Goal: Task Accomplishment & Management: Complete application form

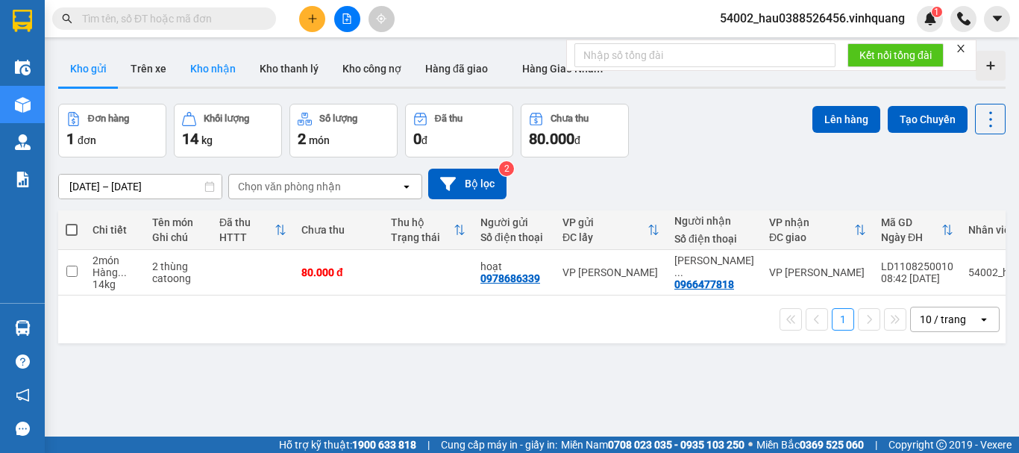
click at [211, 69] on button "Kho nhận" at bounding box center [212, 69] width 69 height 36
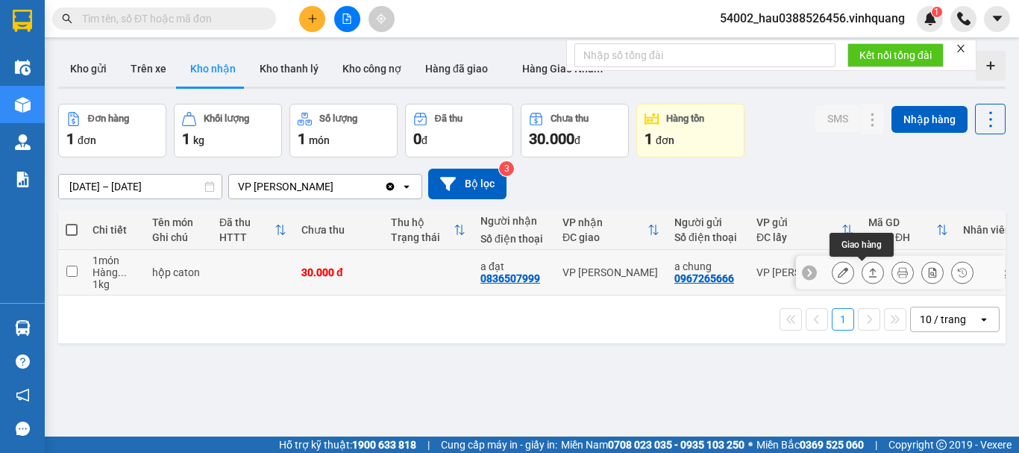
click at [867, 274] on icon at bounding box center [872, 272] width 10 height 10
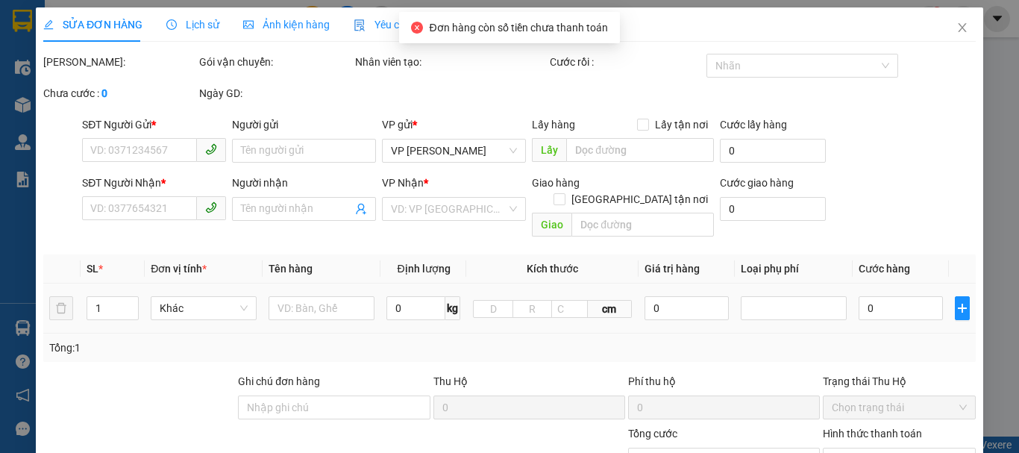
type input "0967265666"
type input "a chung"
type input "0836507999"
type input "a đạt"
type input "30.000"
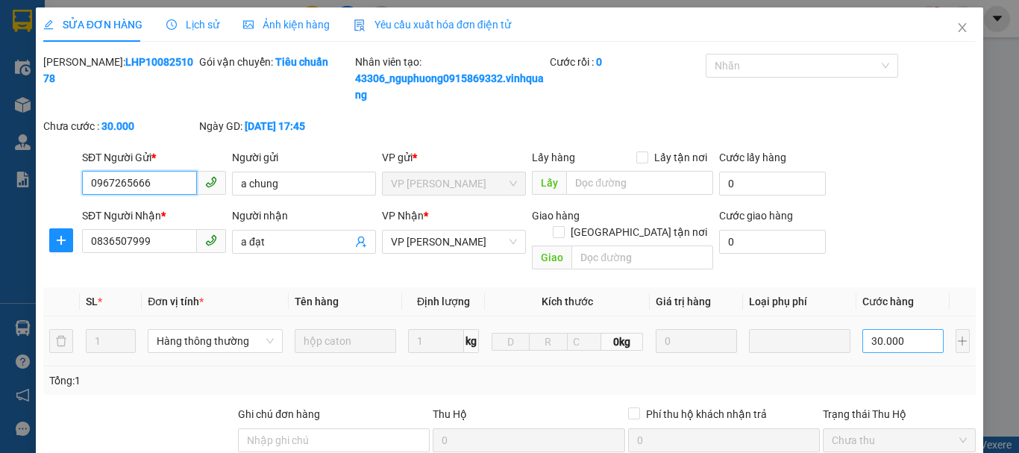
scroll to position [241, 0]
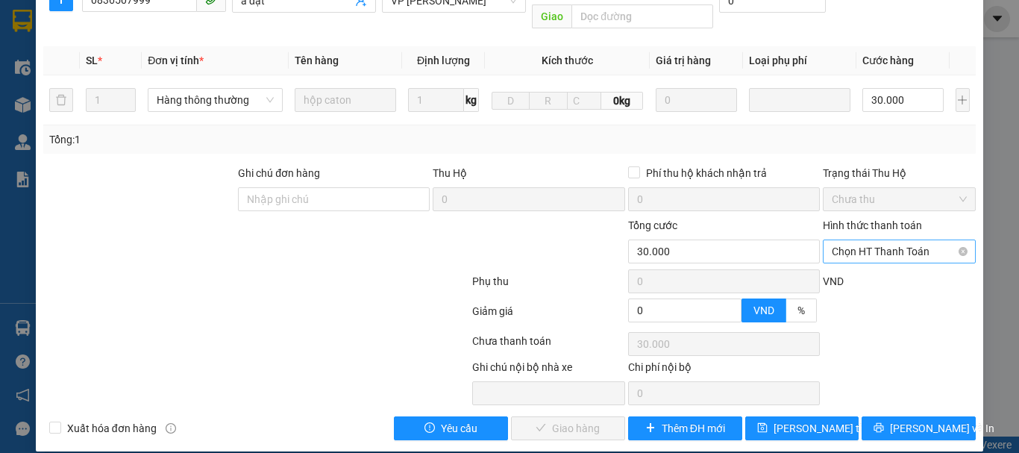
click at [850, 240] on span "Chọn HT Thanh Toán" at bounding box center [899, 251] width 135 height 22
click at [859, 264] on div "Tại văn phòng" at bounding box center [890, 265] width 134 height 16
type input "0"
click at [579, 420] on span "[PERSON_NAME] và Giao hàng" at bounding box center [610, 428] width 143 height 16
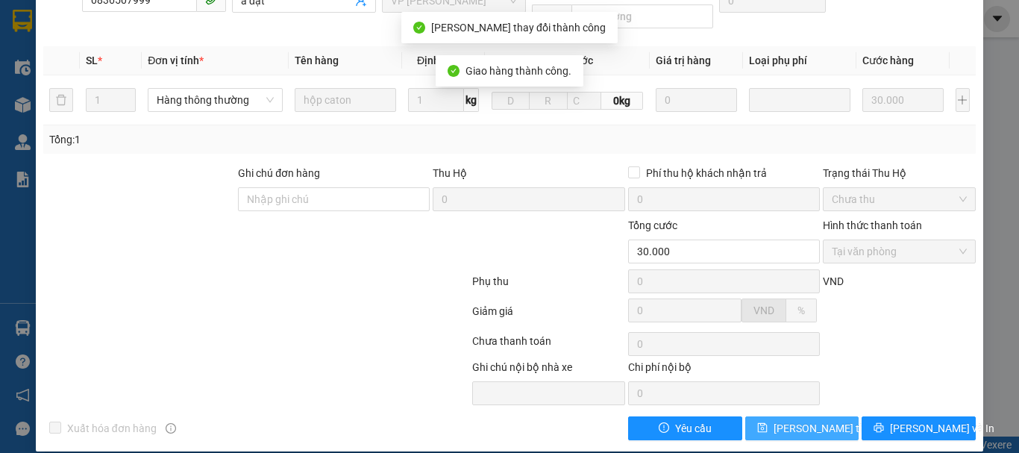
click at [812, 420] on span "[PERSON_NAME] thay đổi" at bounding box center [833, 428] width 119 height 16
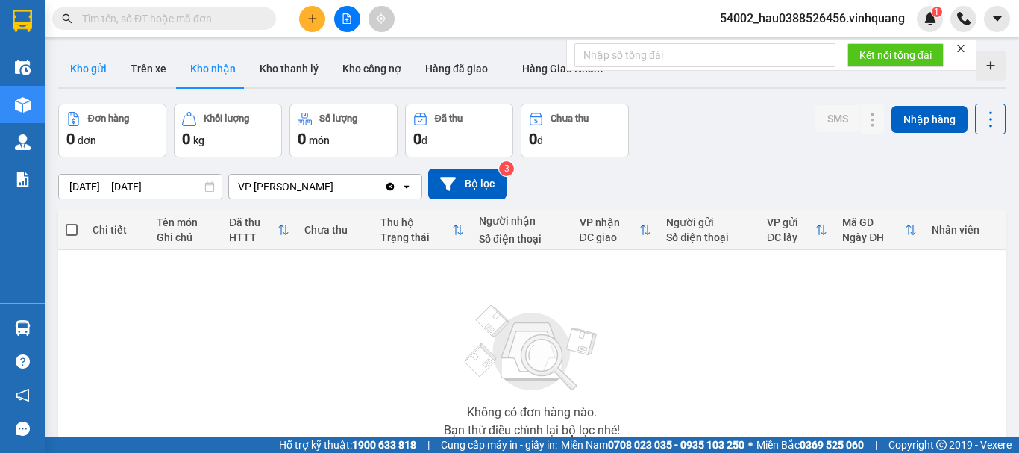
click at [79, 79] on button "Kho gửi" at bounding box center [88, 69] width 60 height 36
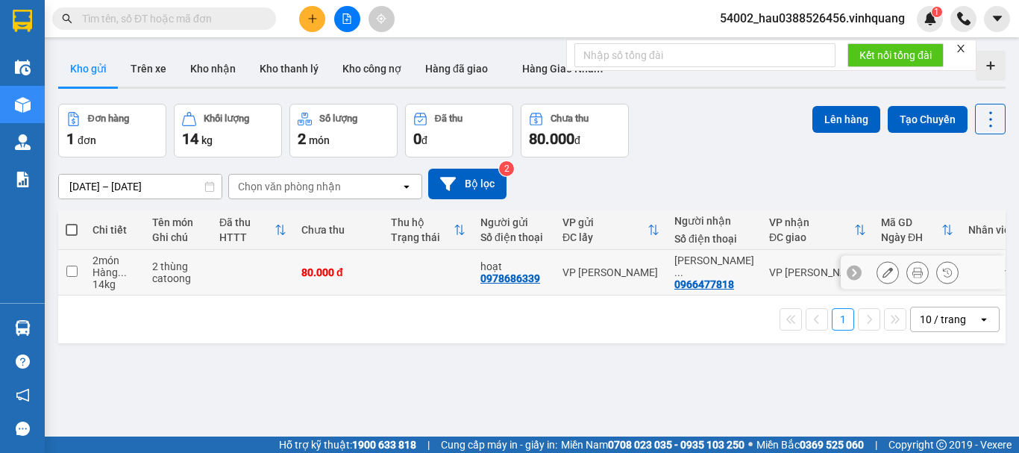
click at [70, 274] on input "checkbox" at bounding box center [71, 271] width 11 height 11
checkbox input "true"
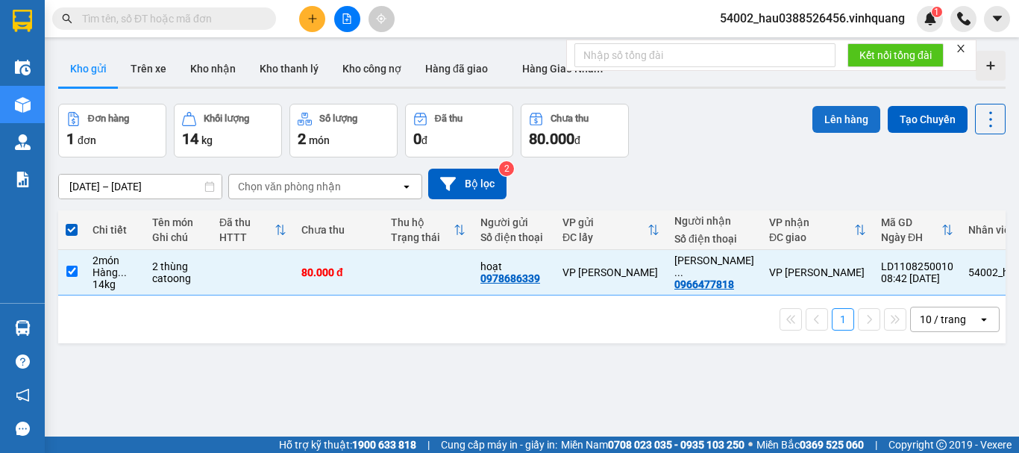
click at [826, 121] on button "Lên hàng" at bounding box center [846, 119] width 68 height 27
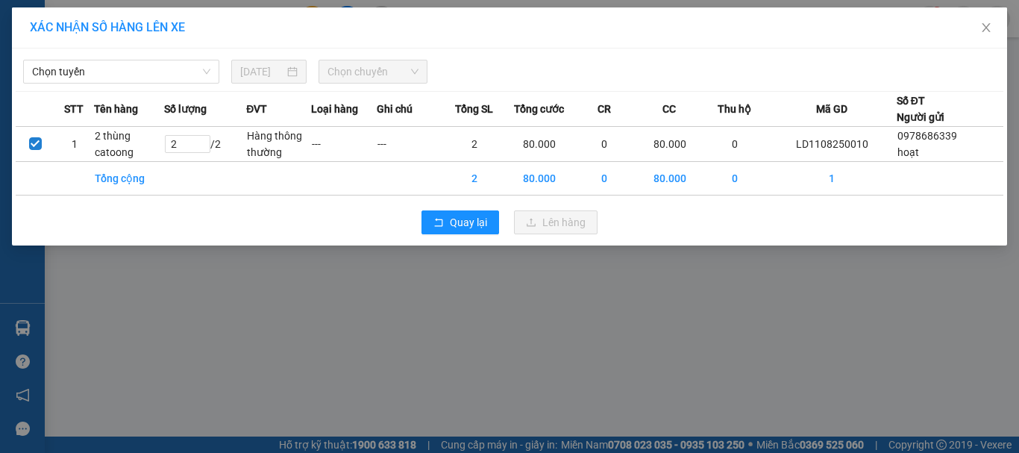
click at [154, 57] on div "Chọn tuyến [DATE] Chọn chuyến" at bounding box center [510, 67] width 988 height 31
click at [147, 68] on span "Chọn tuyến" at bounding box center [121, 71] width 178 height 22
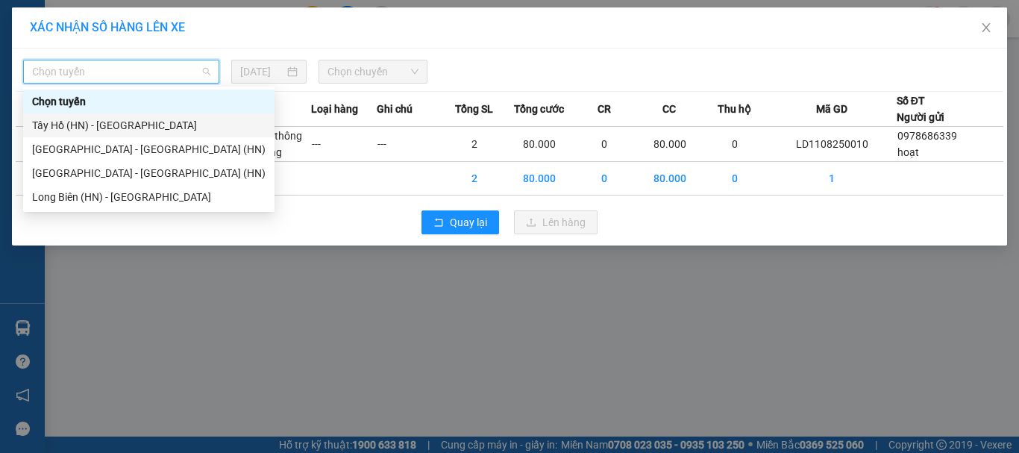
click at [122, 128] on div "Tây Hồ (HN) - [GEOGRAPHIC_DATA]" at bounding box center [148, 125] width 233 height 16
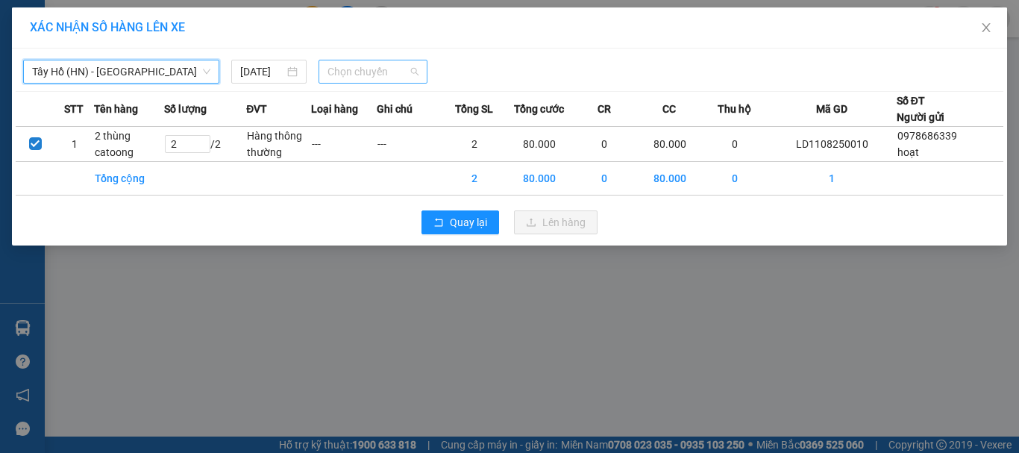
click at [379, 71] on span "Chọn chuyến" at bounding box center [373, 71] width 92 height 22
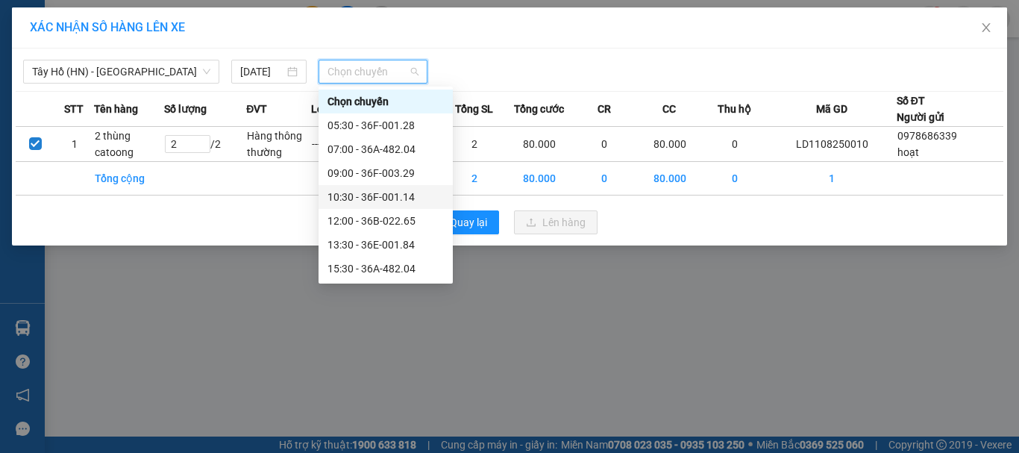
click at [373, 195] on div "10:30 - 36F-001.14" at bounding box center [385, 197] width 116 height 16
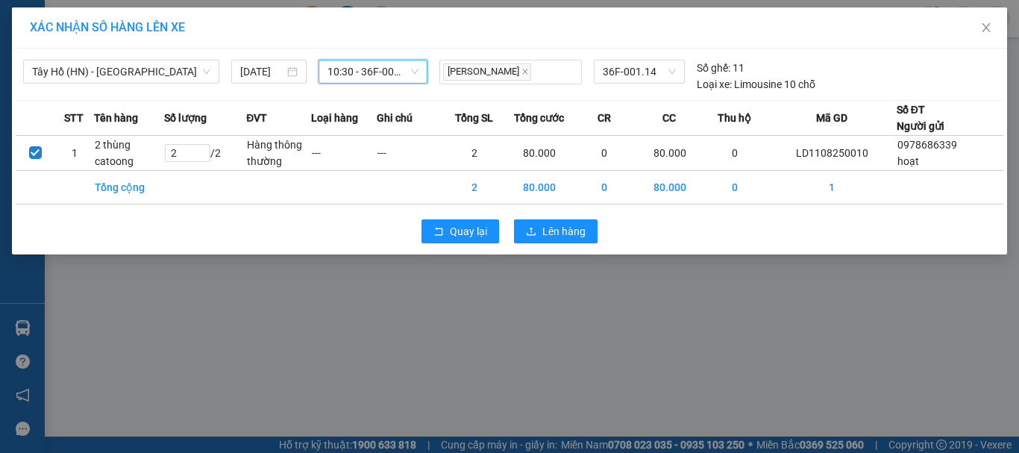
click at [377, 70] on span "10:30 - 36F-001.14" at bounding box center [373, 71] width 92 height 22
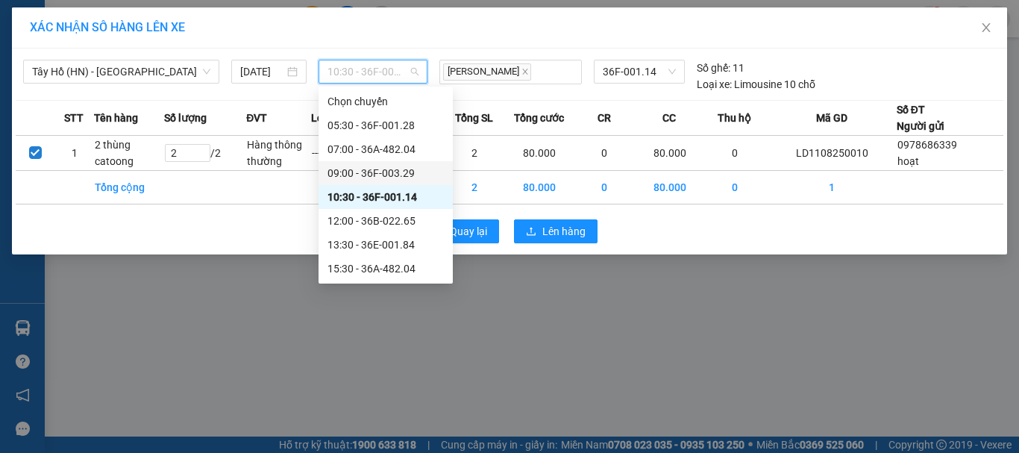
click at [377, 174] on div "09:00 - 36F-003.29" at bounding box center [385, 173] width 116 height 16
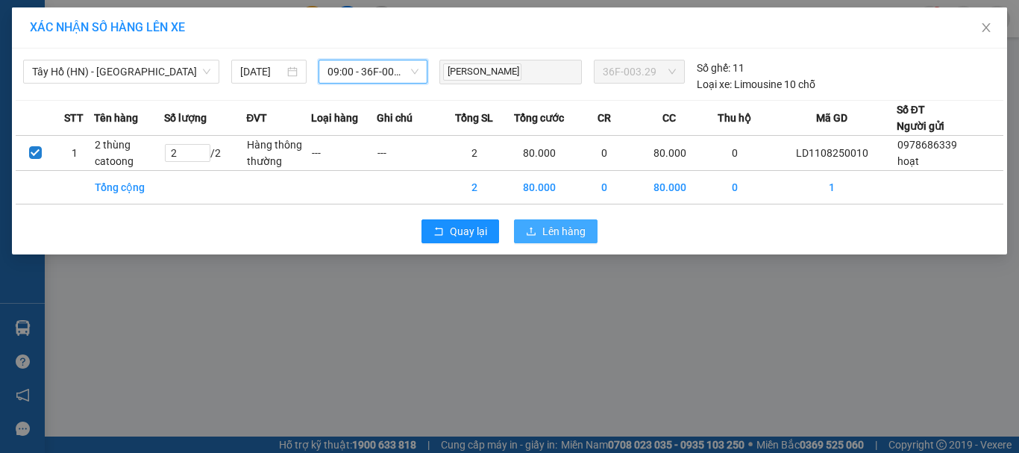
click at [562, 234] on span "Lên hàng" at bounding box center [563, 231] width 43 height 16
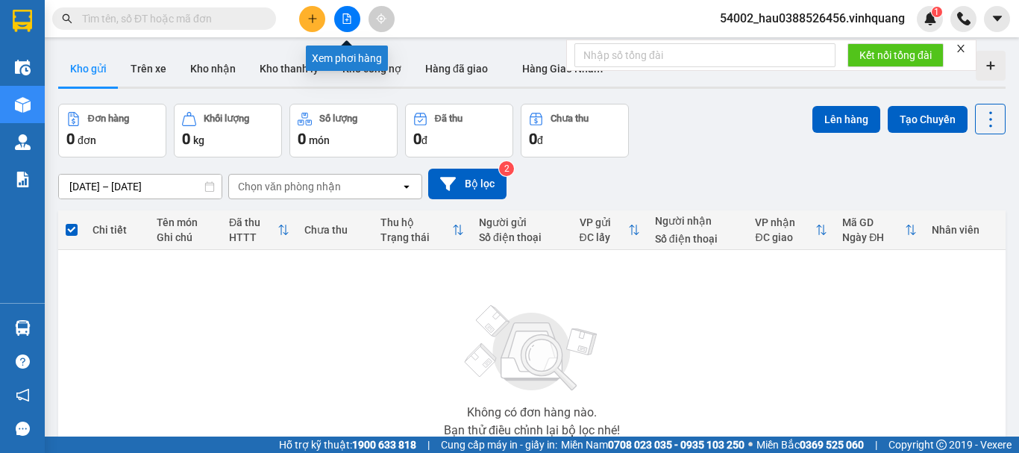
click at [353, 22] on button at bounding box center [347, 19] width 26 height 26
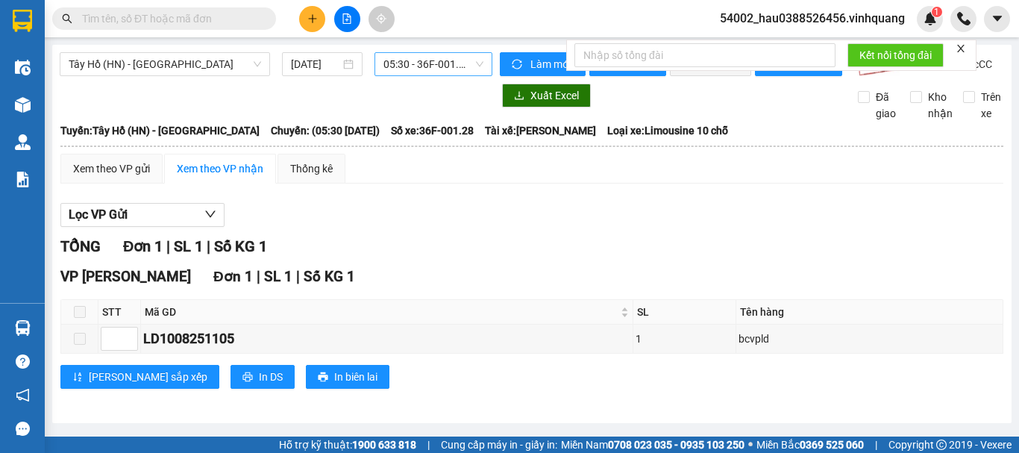
click at [410, 61] on span "05:30 - 36F-001.28" at bounding box center [433, 64] width 100 height 22
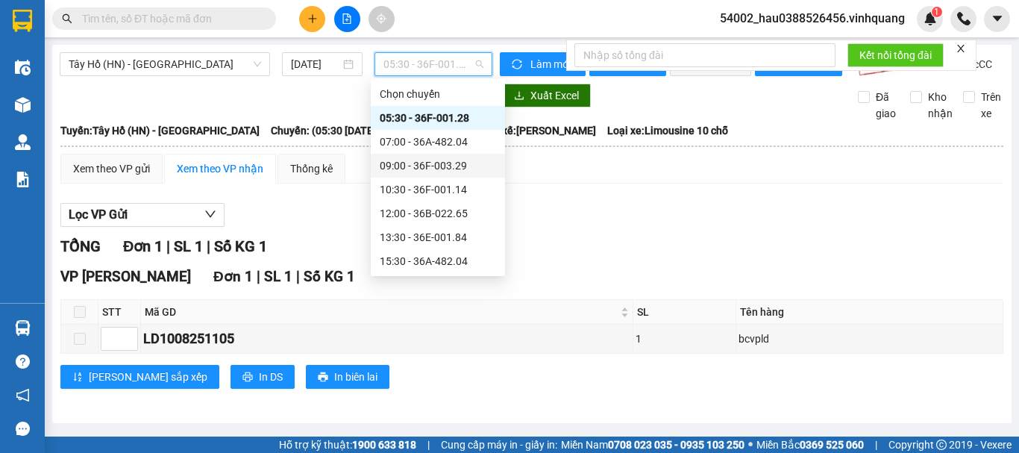
click at [418, 165] on div "09:00 - 36F-003.29" at bounding box center [438, 165] width 116 height 16
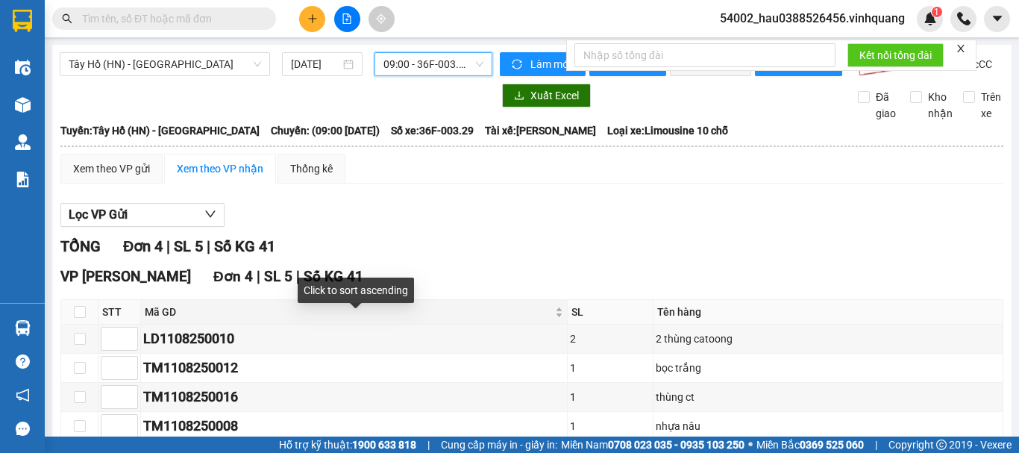
scroll to position [94, 0]
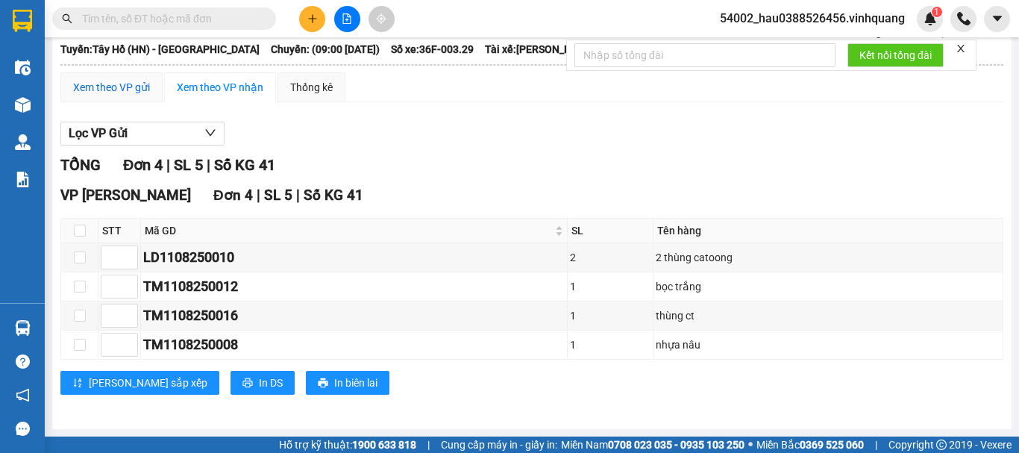
click at [113, 86] on div "Xem theo VP gửi" at bounding box center [111, 87] width 77 height 16
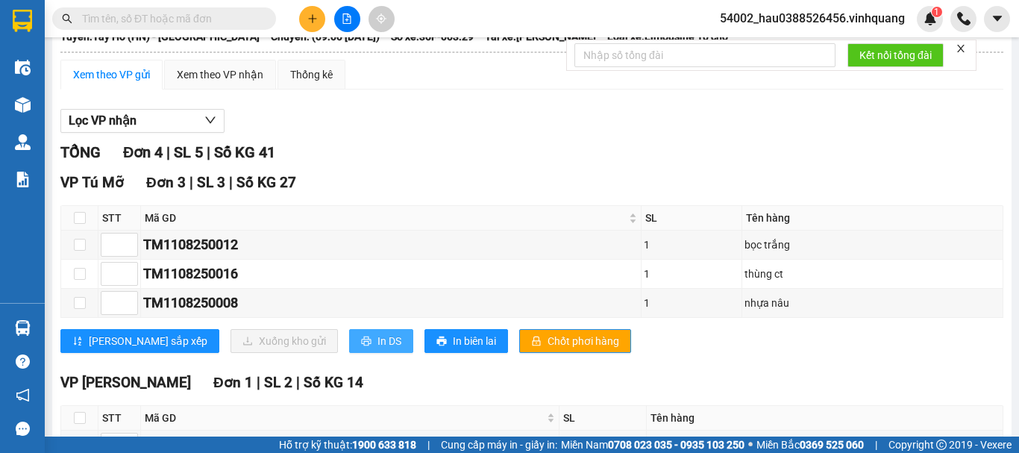
click at [349, 353] on button "In DS" at bounding box center [381, 341] width 64 height 24
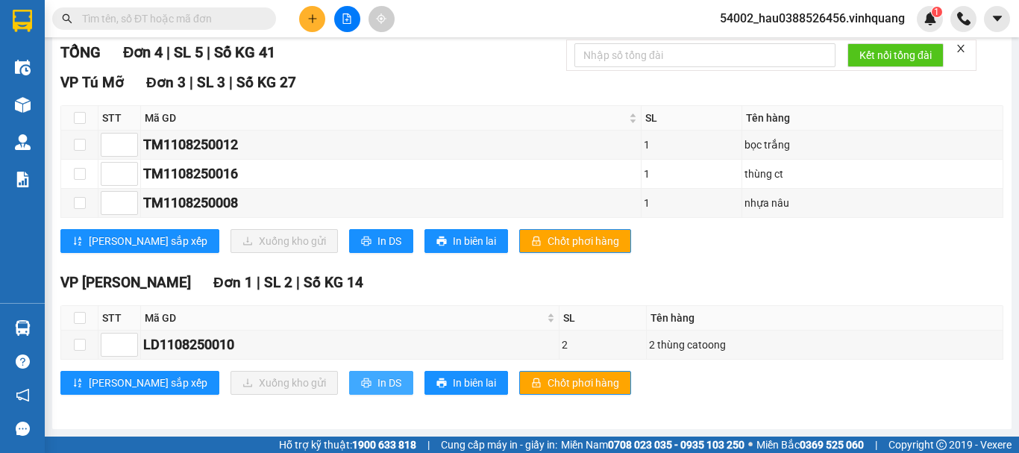
click at [377, 389] on span "In DS" at bounding box center [389, 382] width 24 height 16
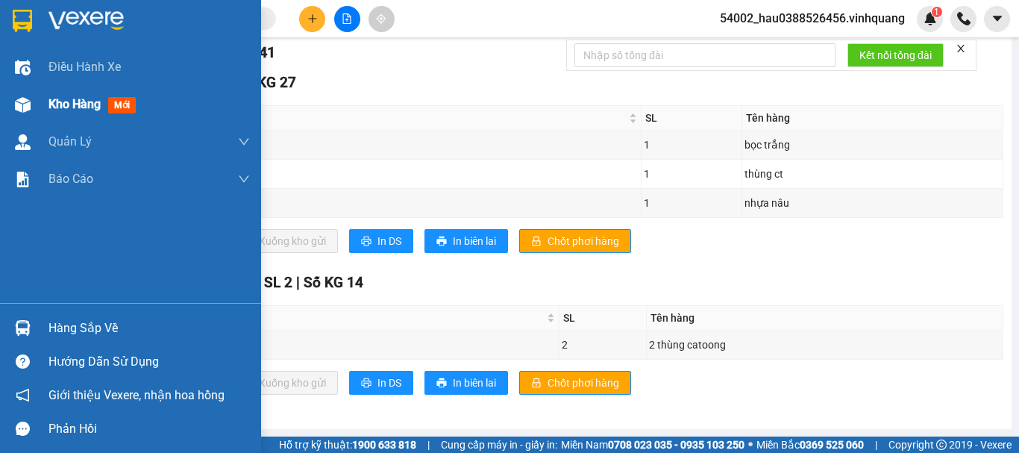
click at [53, 107] on span "Kho hàng" at bounding box center [74, 104] width 52 height 14
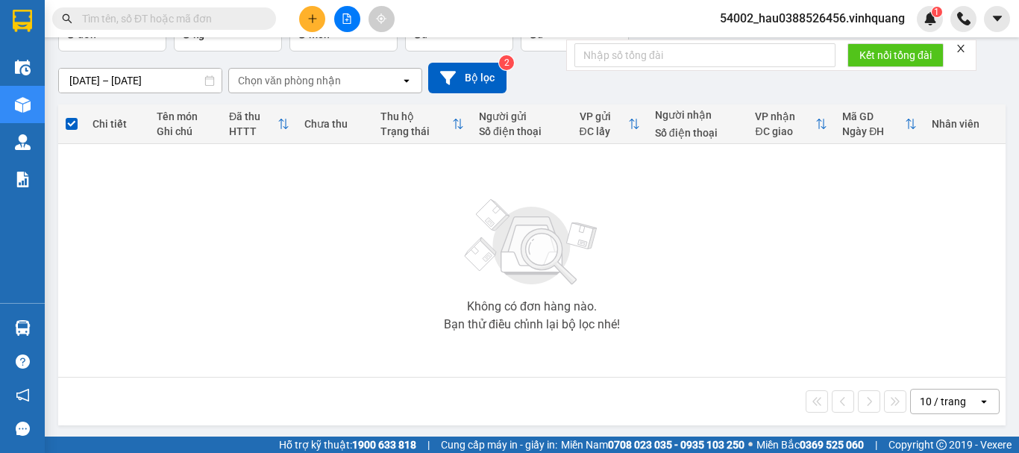
scroll to position [108, 0]
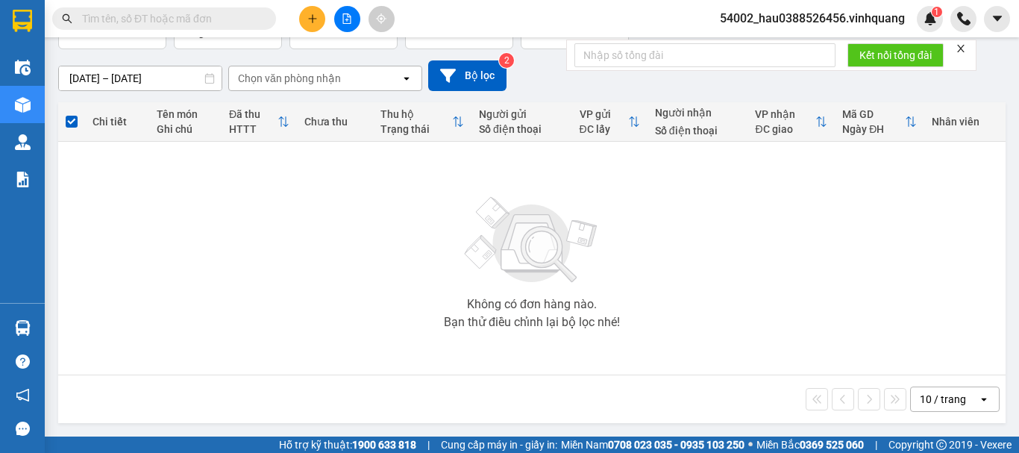
click at [207, 17] on input "text" at bounding box center [170, 18] width 176 height 16
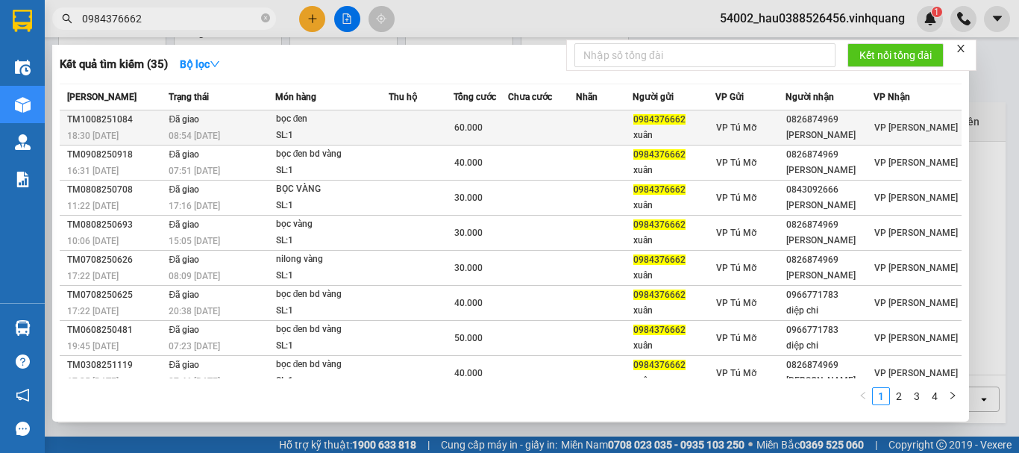
type input "0984376662"
click at [583, 125] on td at bounding box center [604, 127] width 57 height 35
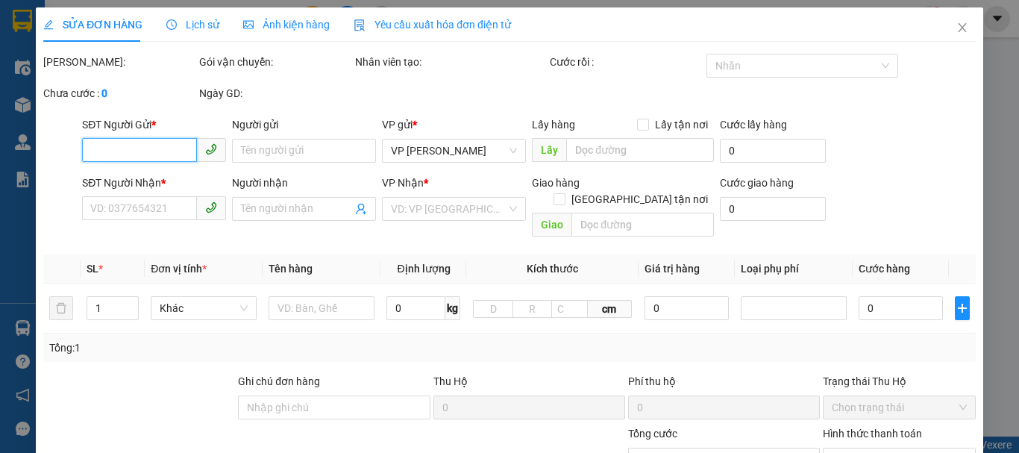
type input "0984376662"
type input "xuân"
type input "0826874969"
type input "[PERSON_NAME]"
type input "60.000"
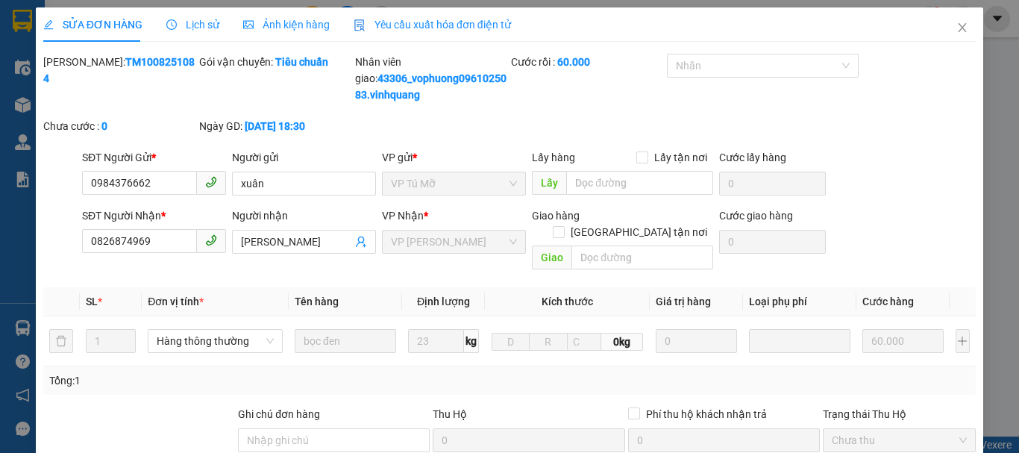
click at [210, 23] on span "Lịch sử" at bounding box center [192, 25] width 53 height 12
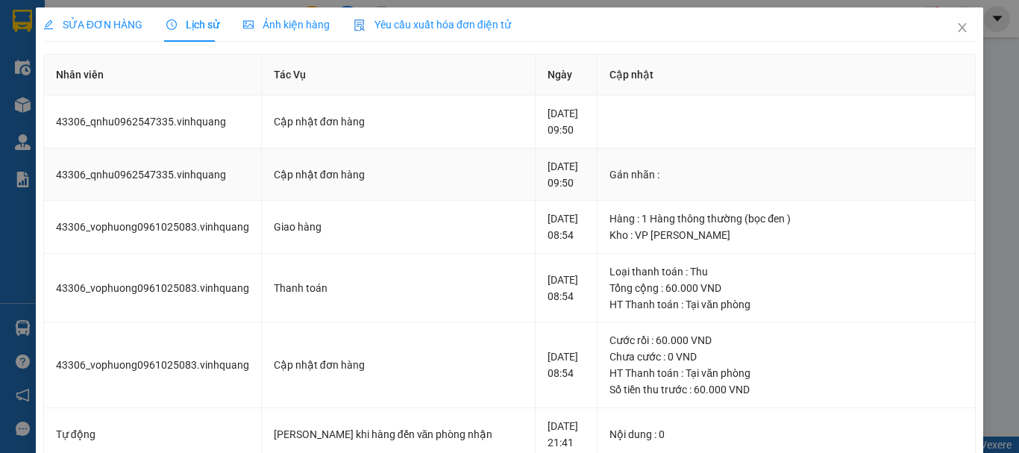
scroll to position [608, 0]
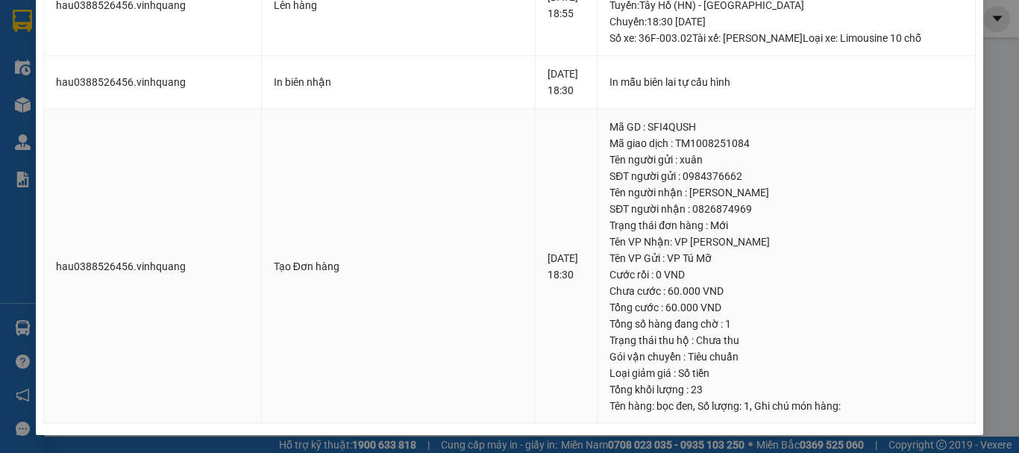
click at [349, 392] on td "Tạo Đơn hàng" at bounding box center [399, 267] width 274 height 316
click at [427, 286] on td "Tạo Đơn hàng" at bounding box center [399, 267] width 274 height 316
click at [369, 159] on td "Tạo Đơn hàng" at bounding box center [399, 267] width 274 height 316
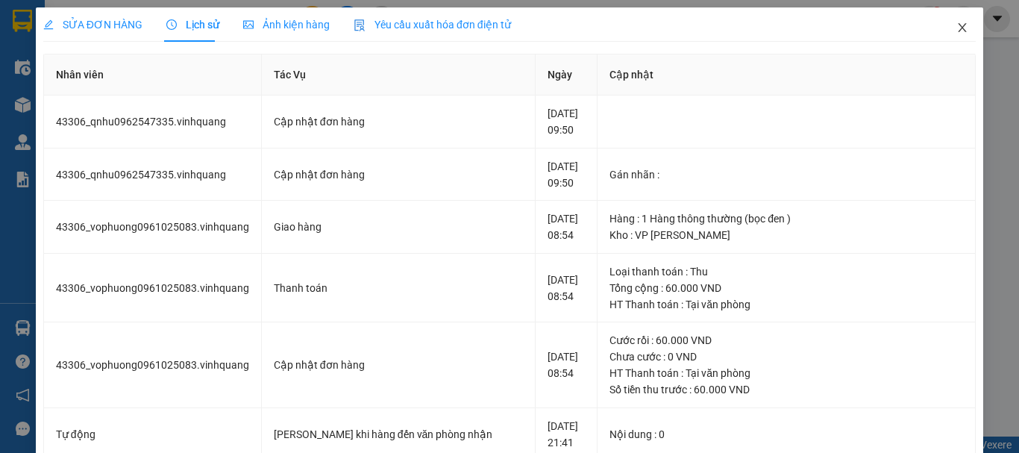
click at [956, 25] on icon "close" at bounding box center [962, 28] width 12 height 12
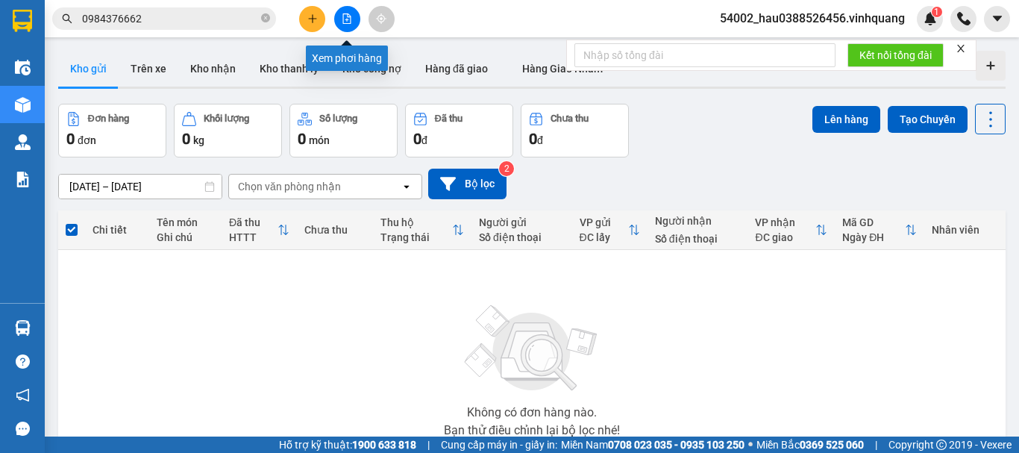
click at [342, 19] on icon "file-add" at bounding box center [347, 18] width 10 height 10
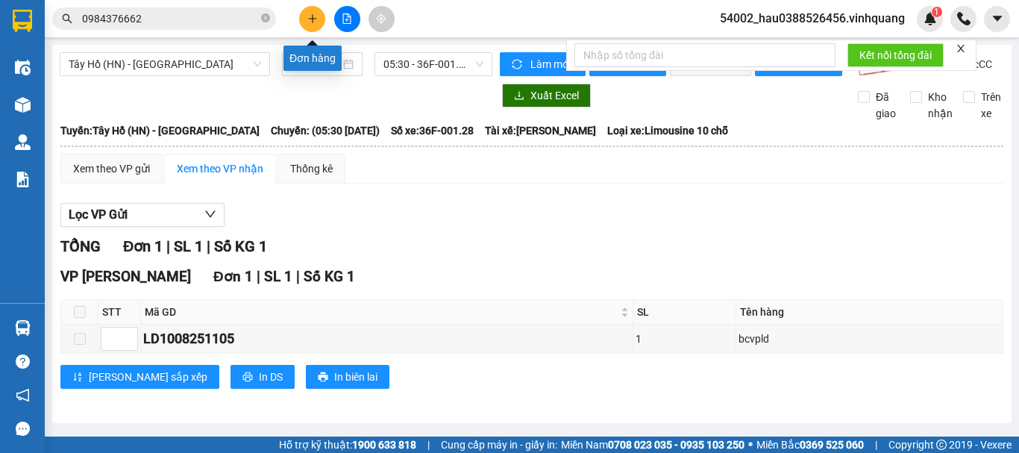
click at [313, 17] on icon "plus" at bounding box center [312, 18] width 10 height 10
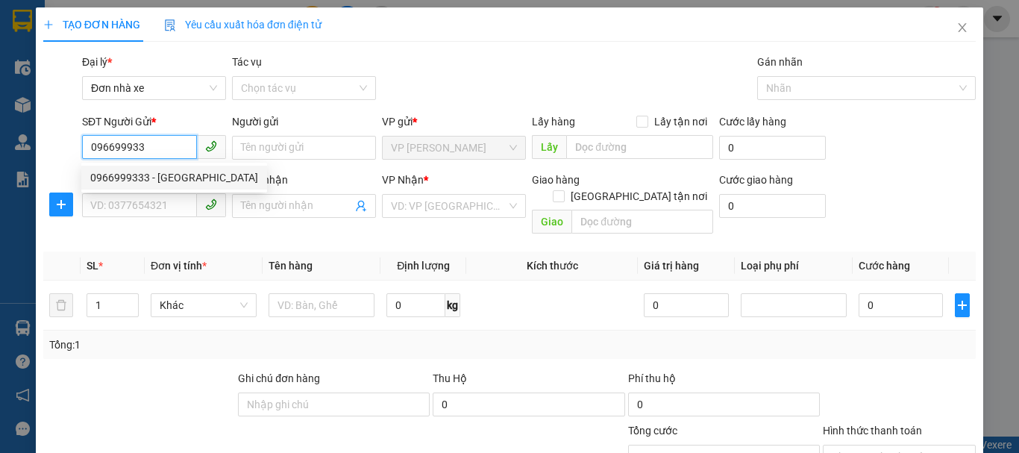
click at [153, 183] on div "0966999333 - [GEOGRAPHIC_DATA]" at bounding box center [174, 177] width 168 height 16
type input "0966999333"
type input "ĐỨC"
type input "0774000444"
type input "hảo"
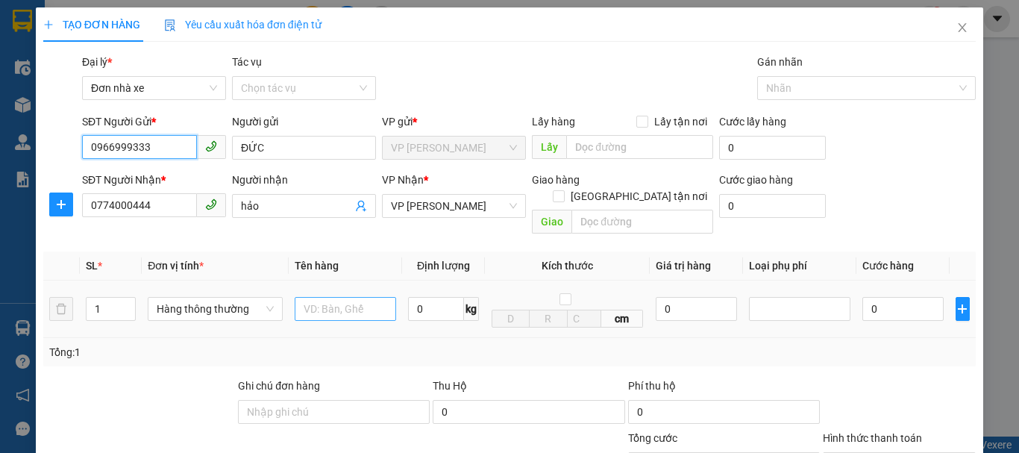
type input "0966999333"
click at [328, 302] on input "text" at bounding box center [345, 309] width 101 height 24
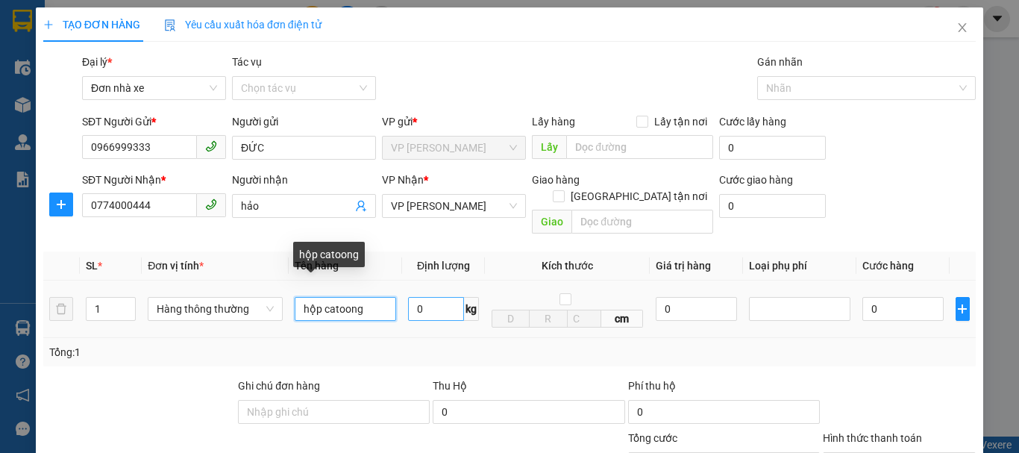
type input "hộp catoong"
click at [430, 297] on input "0" at bounding box center [436, 309] width 56 height 24
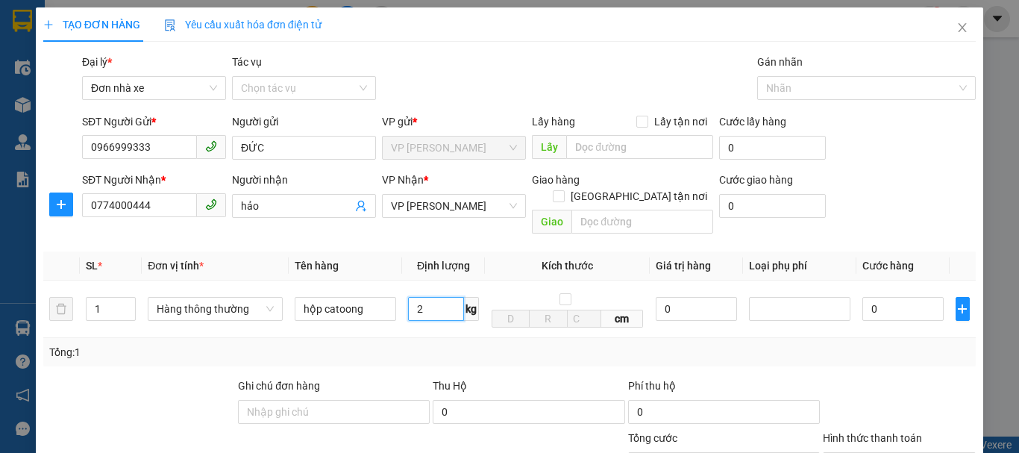
type input "2"
click at [501, 344] on div "Tổng: 1" at bounding box center [509, 352] width 920 height 16
type input "30.000"
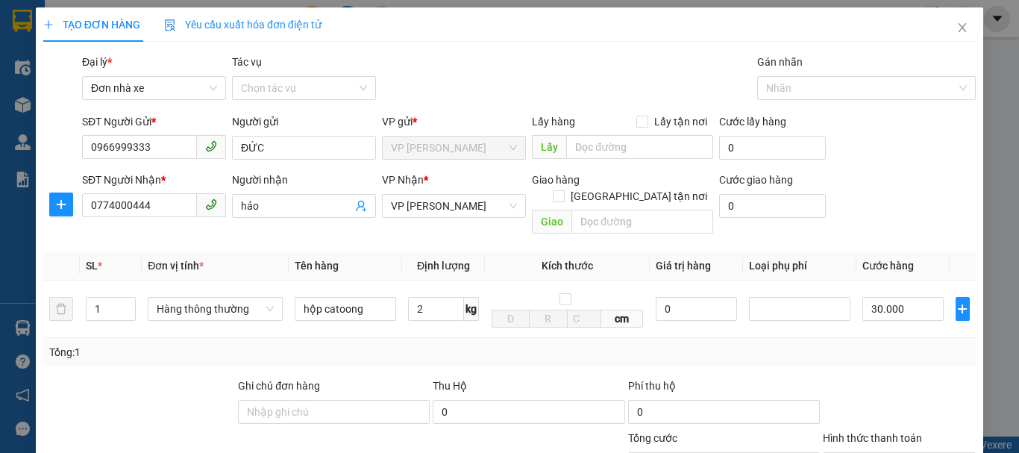
scroll to position [213, 0]
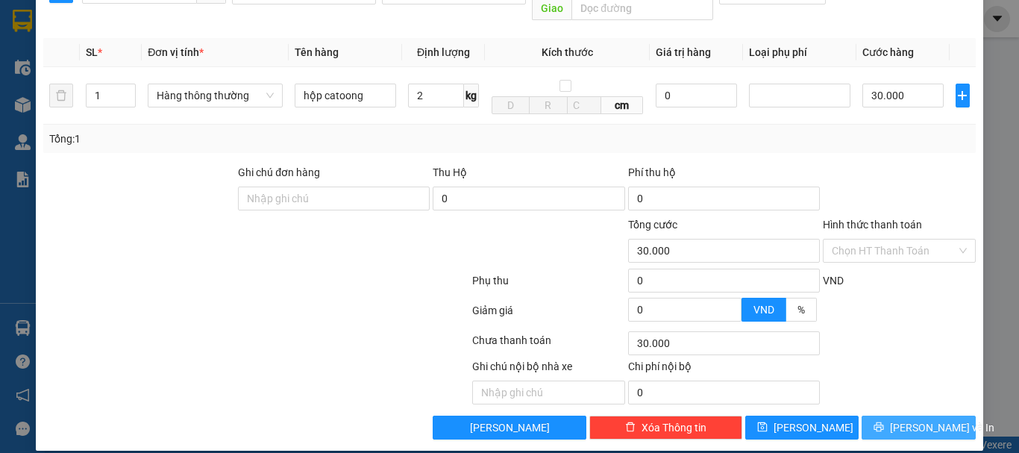
click at [915, 423] on button "[PERSON_NAME] và In" at bounding box center [919, 427] width 114 height 24
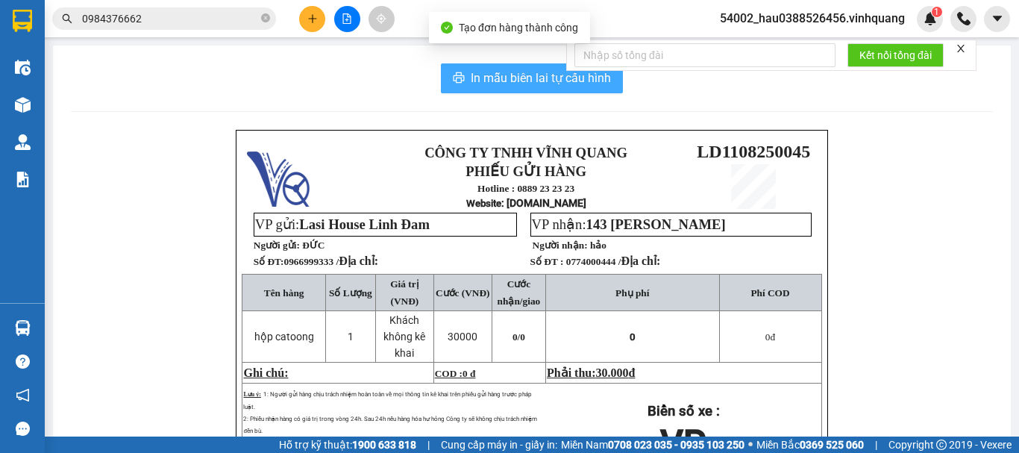
click at [520, 69] on span "In mẫu biên lai tự cấu hình" at bounding box center [541, 78] width 140 height 19
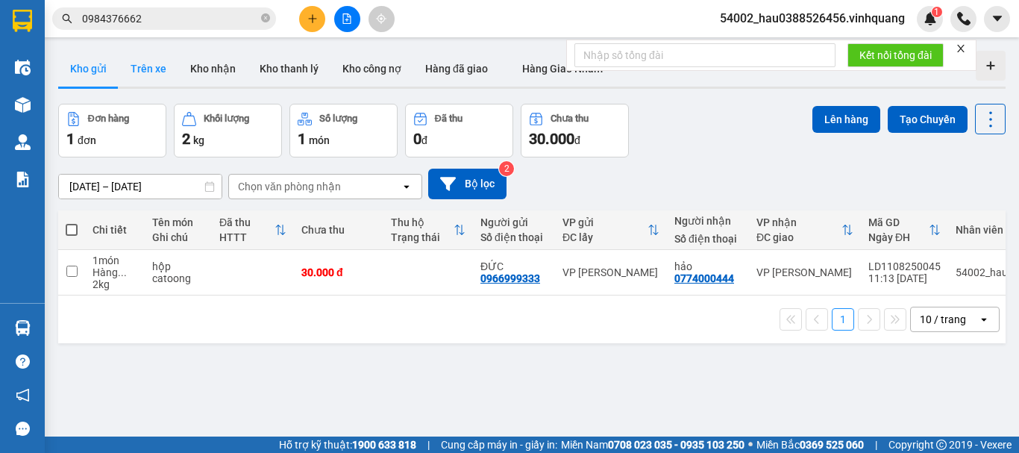
click at [145, 69] on button "Trên xe" at bounding box center [149, 69] width 60 height 36
